Goal: Find specific page/section: Find specific page/section

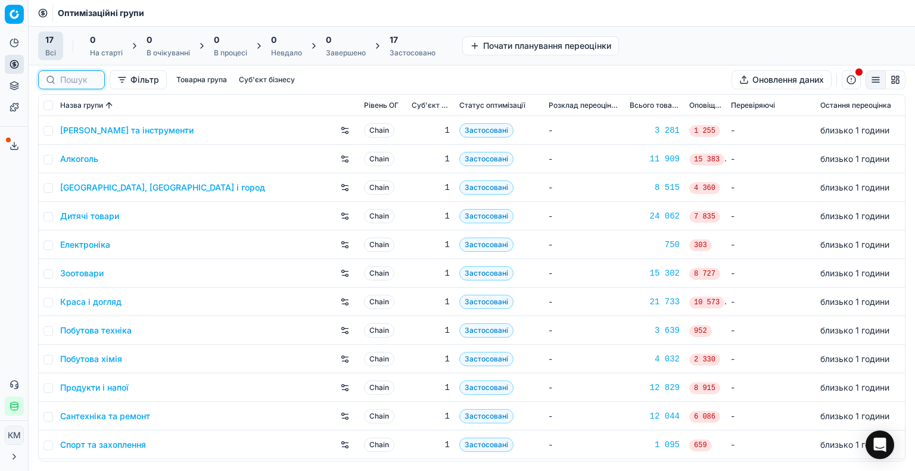
click at [83, 81] on input at bounding box center [78, 80] width 37 height 12
click at [98, 301] on link "Краса і догляд" at bounding box center [90, 302] width 61 height 12
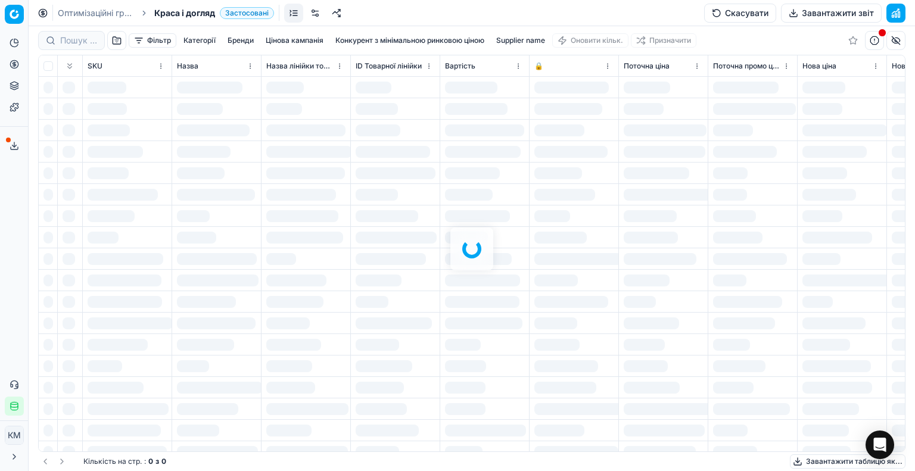
click at [84, 43] on div "Фільтр Категорії [PERSON_NAME] кампанія Конкурент з мінімальною ринковою ціною …" at bounding box center [472, 248] width 886 height 445
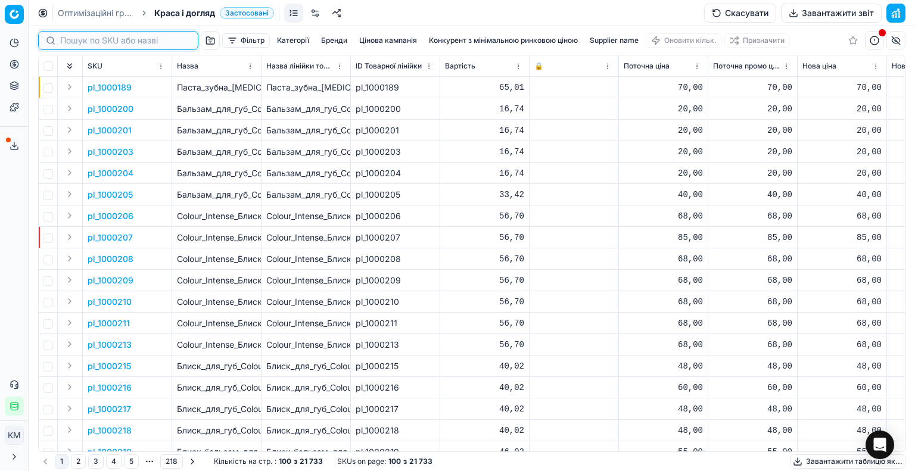
click at [83, 41] on input at bounding box center [125, 41] width 130 height 12
paste input "1335828"
type input "1335828"
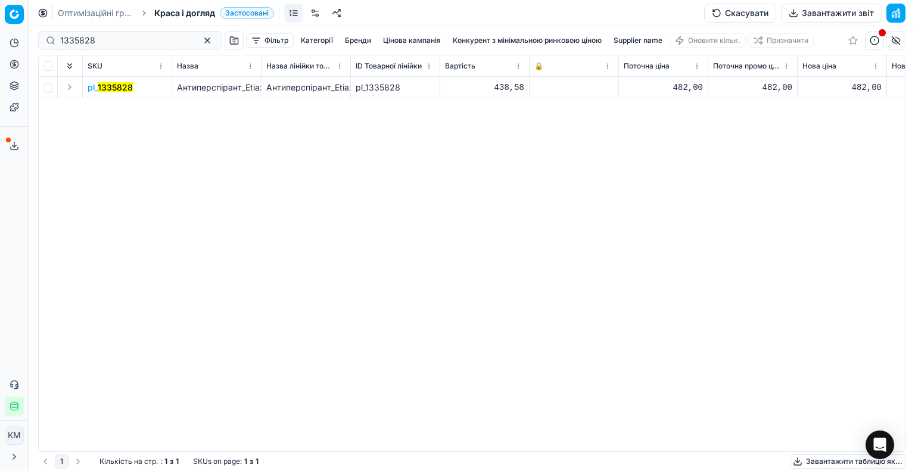
click at [114, 89] on mark "1335828" at bounding box center [115, 87] width 35 height 10
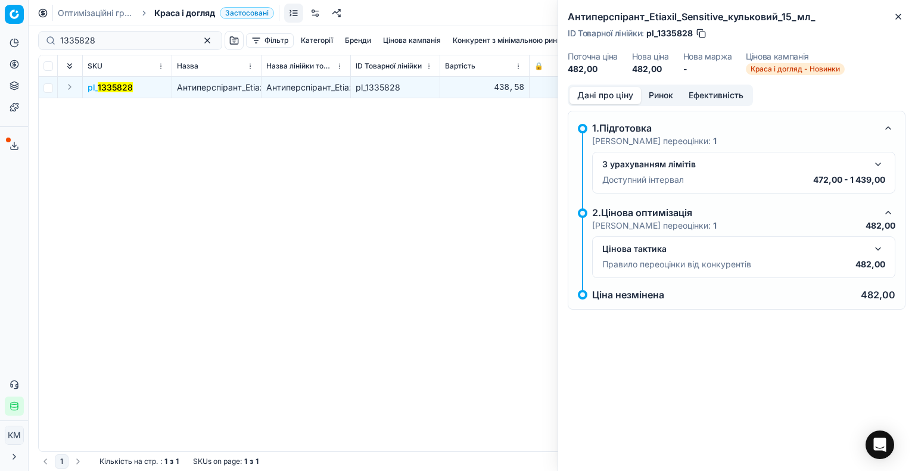
click at [644, 58] on dt "Нова ціна" at bounding box center [650, 56] width 37 height 8
click at [657, 98] on button "Ринок" at bounding box center [661, 95] width 40 height 17
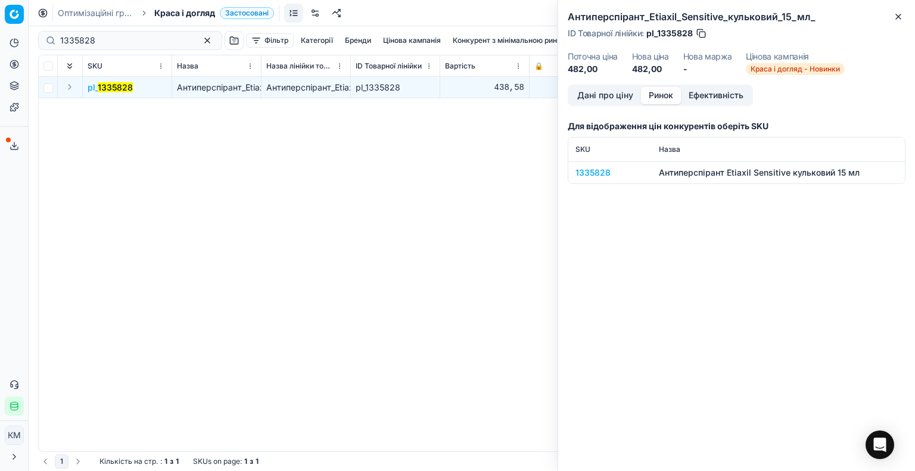
click at [606, 173] on div "1335828" at bounding box center [609, 173] width 69 height 12
